Goal: Task Accomplishment & Management: Complete application form

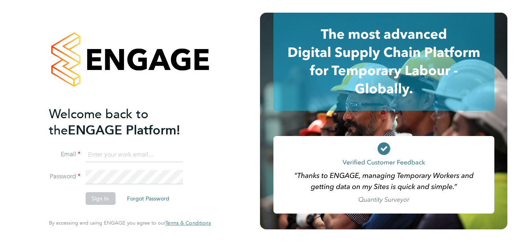
type input "[PERSON_NAME][EMAIL_ADDRESS][DOMAIN_NAME]"
click at [105, 193] on button "Sign In" at bounding box center [100, 198] width 30 height 13
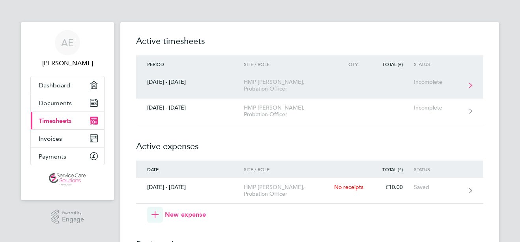
click at [266, 88] on link "[DATE] - [DATE] HMP Elmley, Probation Officer Incomplete" at bounding box center [309, 86] width 347 height 26
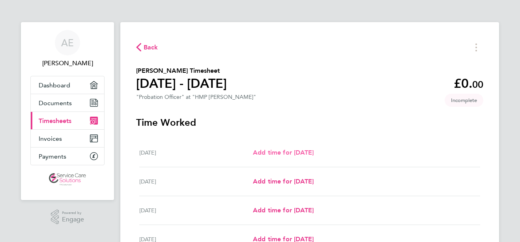
click at [300, 154] on span "Add time for Mon 15 Sep" at bounding box center [283, 151] width 61 height 7
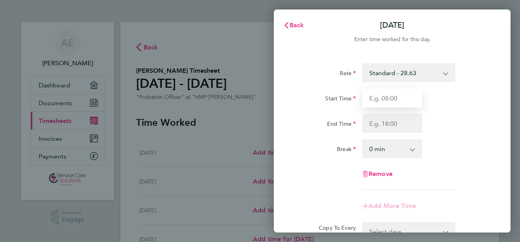
click at [383, 99] on input "Start Time" at bounding box center [392, 97] width 60 height 19
type input "09:00"
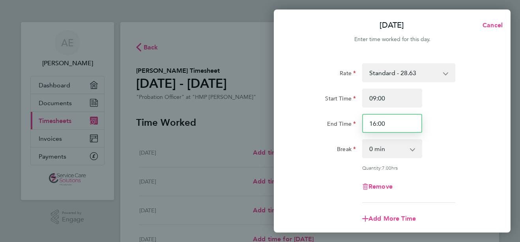
click at [393, 126] on input "16:00" at bounding box center [392, 123] width 60 height 19
click at [375, 124] on input "16:00" at bounding box center [392, 123] width 60 height 19
type input "17:00"
click at [392, 150] on select "0 min 15 min 30 min 45 min 60 min 75 min 90 min" at bounding box center [387, 148] width 49 height 17
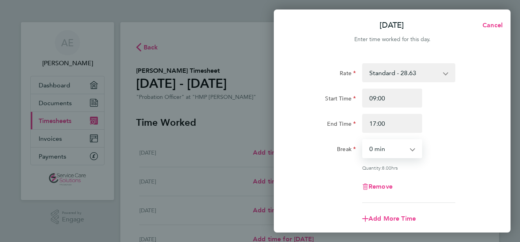
select select "30"
click at [363, 140] on select "0 min 15 min 30 min 45 min 60 min 75 min 90 min" at bounding box center [387, 148] width 49 height 17
click at [465, 161] on div "Rate Standard - 28.63 Start Time 09:00 End Time 17:00 Break 0 min 15 min 30 min…" at bounding box center [392, 132] width 193 height 139
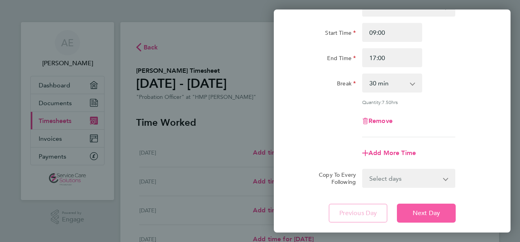
scroll to position [115, 0]
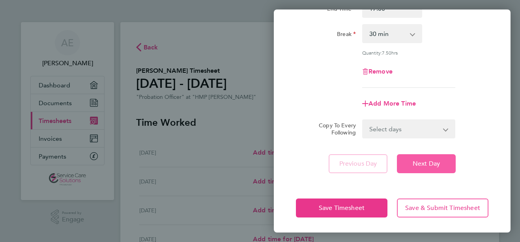
click at [420, 165] on span "Next Day" at bounding box center [426, 163] width 27 height 8
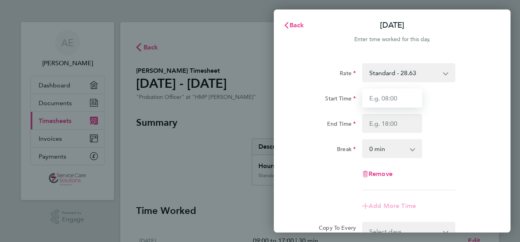
click at [382, 99] on input "Start Time" at bounding box center [392, 97] width 60 height 19
type input "08:00"
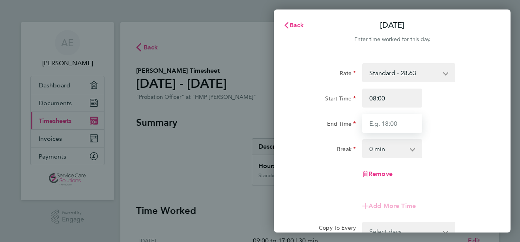
click at [376, 123] on input "End Time" at bounding box center [392, 123] width 60 height 19
type input "16:00"
click at [387, 152] on select "0 min 15 min 30 min 45 min 60 min 75 min 90 min" at bounding box center [387, 148] width 49 height 17
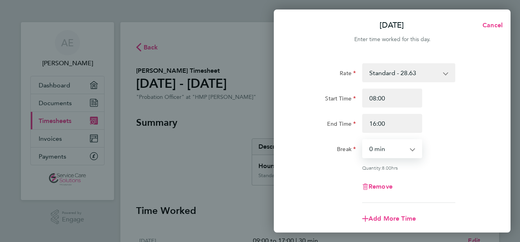
select select "30"
click at [363, 140] on select "0 min 15 min 30 min 45 min 60 min 75 min 90 min" at bounding box center [387, 148] width 49 height 17
click at [465, 170] on div "Rate Standard - 28.63 Start Time 08:00 End Time 16:00 Break 0 min 15 min 30 min…" at bounding box center [392, 132] width 193 height 139
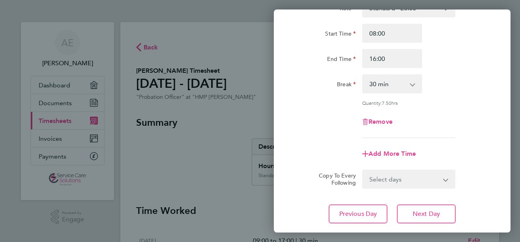
scroll to position [115, 0]
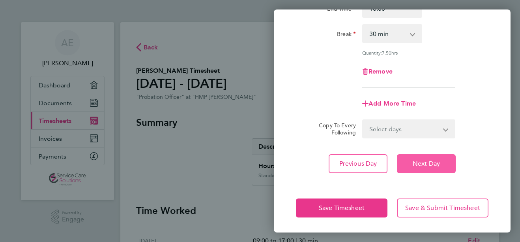
click at [436, 169] on button "Next Day" at bounding box center [426, 163] width 59 height 19
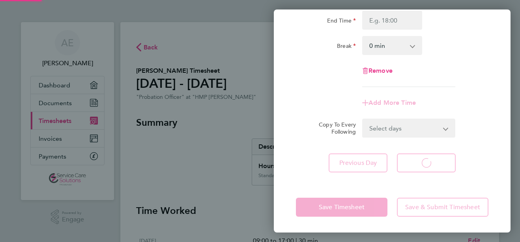
scroll to position [103, 0]
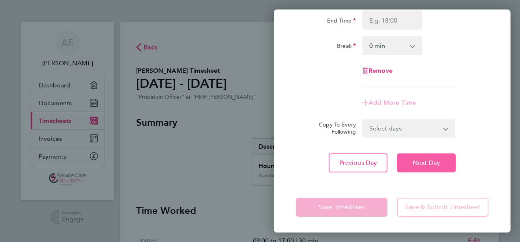
click at [421, 166] on span "Next Day" at bounding box center [426, 163] width 27 height 8
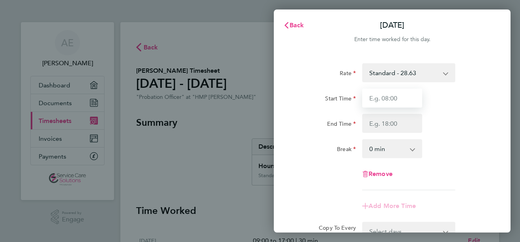
click at [409, 100] on input "Start Time" at bounding box center [392, 97] width 60 height 19
type input "16:00"
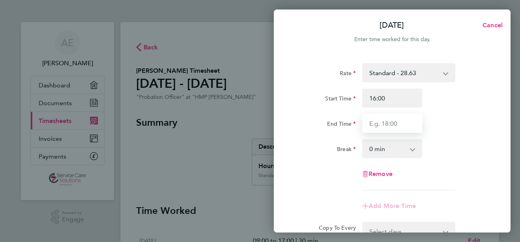
click at [409, 123] on input "End Time" at bounding box center [392, 123] width 60 height 19
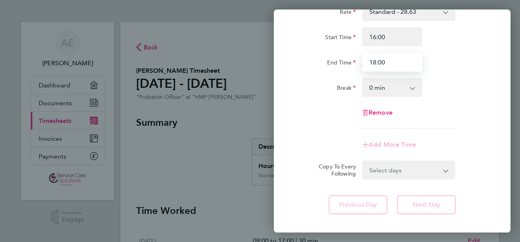
scroll to position [103, 0]
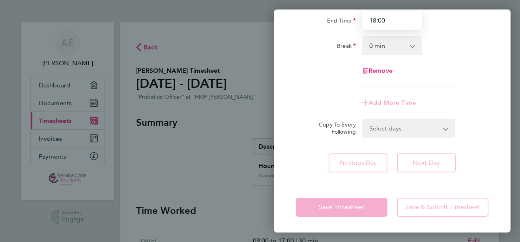
type input "18:00"
drag, startPoint x: 391, startPoint y: 45, endPoint x: 390, endPoint y: 54, distance: 9.5
click at [391, 45] on select "0 min 15 min 30 min 45 min 60 min 75 min 90 min" at bounding box center [387, 45] width 49 height 17
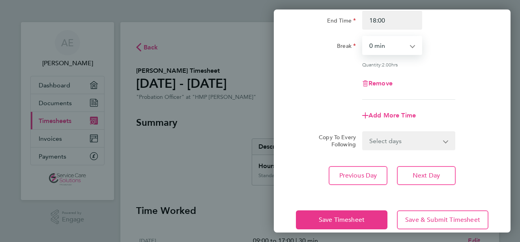
select select "30"
click at [363, 37] on select "0 min 15 min 30 min 45 min 60 min 75 min 90 min" at bounding box center [387, 45] width 49 height 17
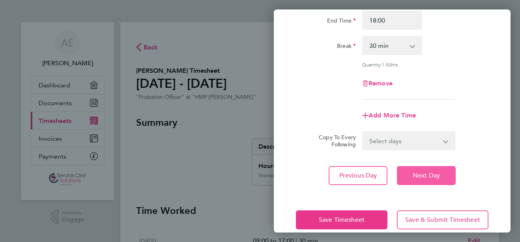
click at [426, 176] on span "Next Day" at bounding box center [426, 175] width 27 height 8
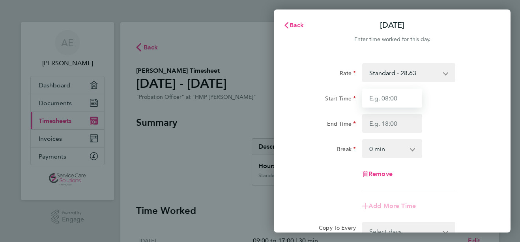
click at [394, 103] on input "Start Time" at bounding box center [392, 97] width 60 height 19
type input "08:00"
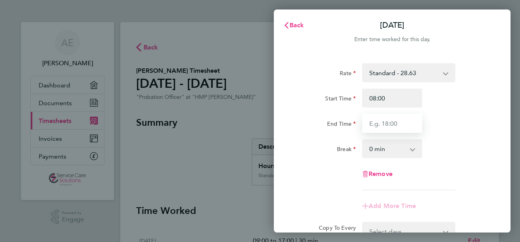
click at [381, 124] on input "End Time" at bounding box center [392, 123] width 60 height 19
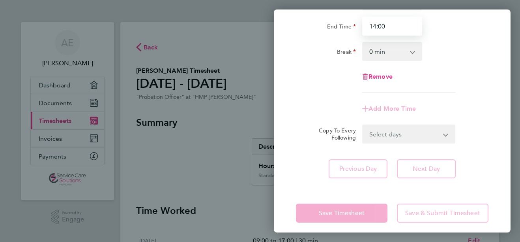
scroll to position [103, 0]
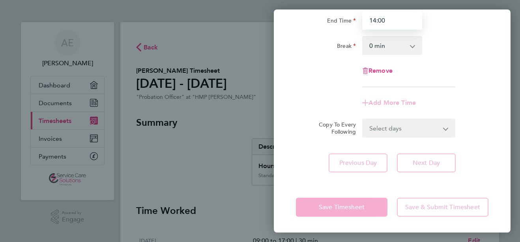
type input "14:00"
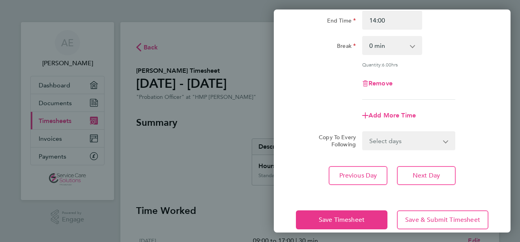
click at [424, 92] on app-timesheet-line-form-group "Rate Standard - 28.63 Start Time 08:00 End Time 14:00 Break 0 min 15 min 30 min…" at bounding box center [392, 42] width 193 height 165
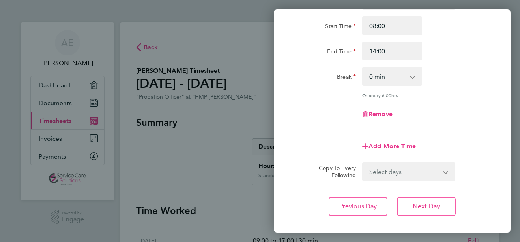
scroll to position [115, 0]
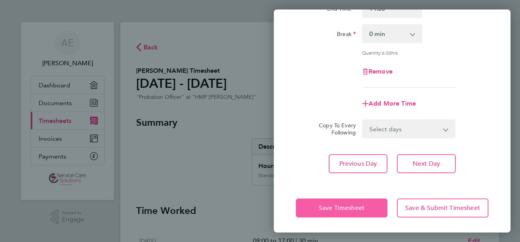
click at [360, 204] on span "Save Timesheet" at bounding box center [342, 208] width 46 height 8
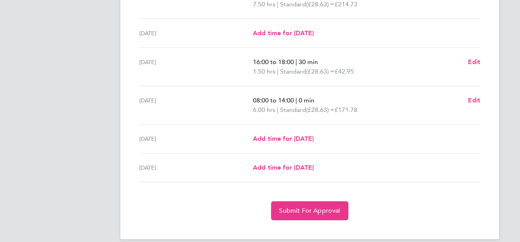
scroll to position [294, 0]
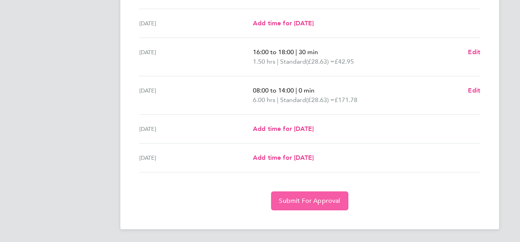
click at [315, 201] on span "Submit For Approval" at bounding box center [309, 201] width 61 height 8
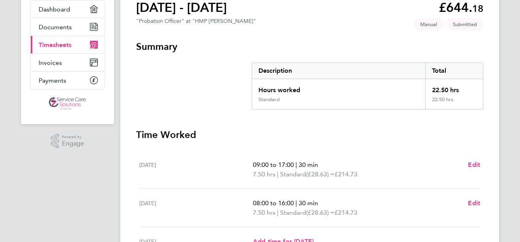
scroll to position [0, 0]
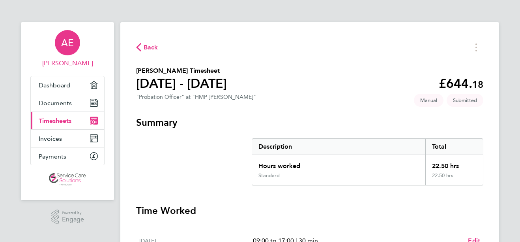
click at [72, 46] on span "AE" at bounding box center [67, 42] width 13 height 10
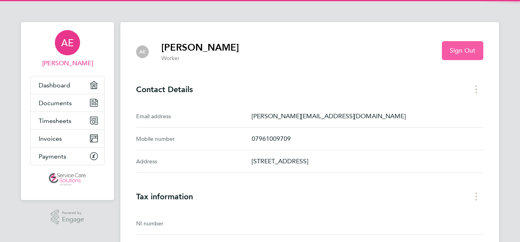
click at [460, 46] on button "Sign Out" at bounding box center [462, 50] width 41 height 19
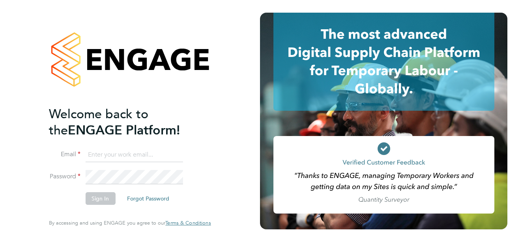
type input "[PERSON_NAME][EMAIL_ADDRESS][DOMAIN_NAME]"
